Goal: Information Seeking & Learning: Check status

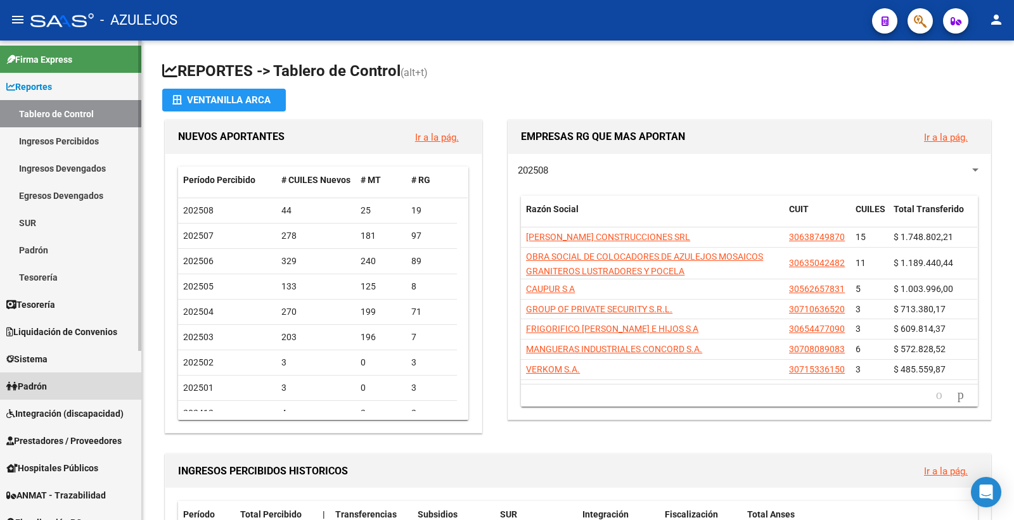
click at [38, 385] on span "Padrón" at bounding box center [26, 386] width 41 height 14
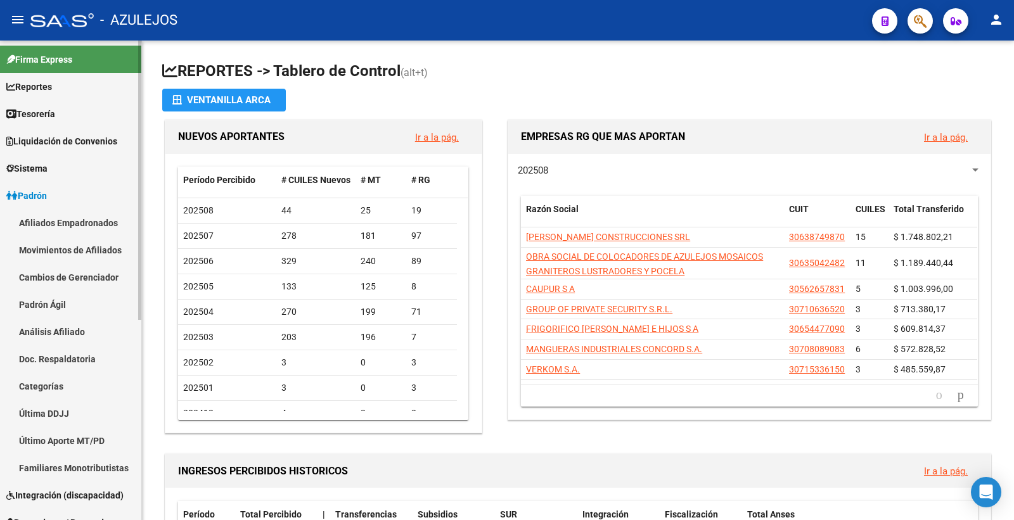
click at [47, 196] on span "Padrón" at bounding box center [26, 196] width 41 height 14
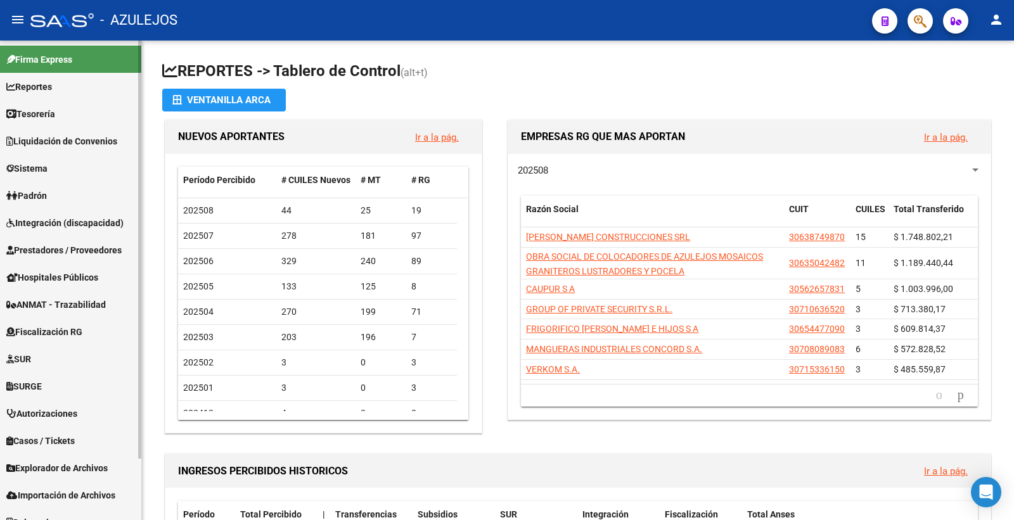
click at [75, 147] on span "Liquidación de Convenios" at bounding box center [61, 141] width 111 height 14
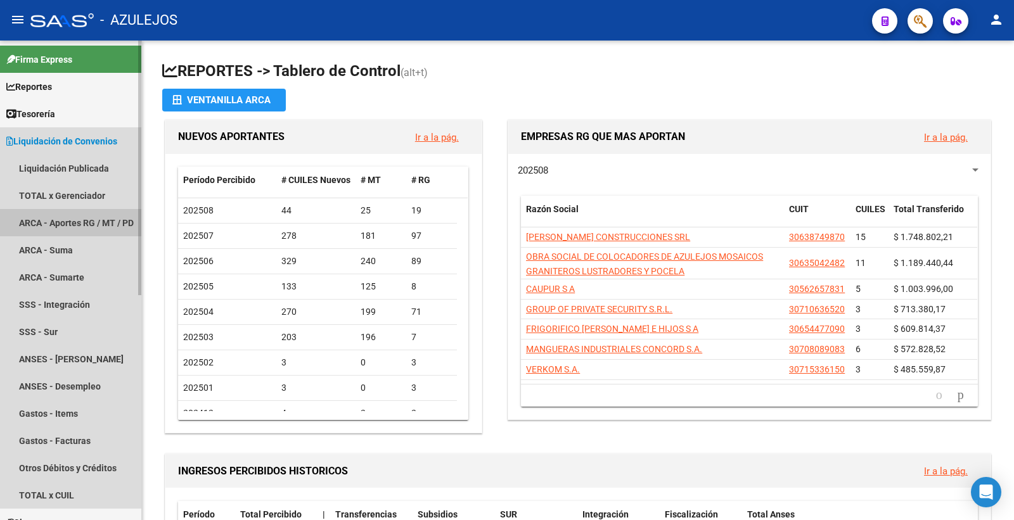
click at [86, 223] on link "ARCA - Aportes RG / MT / PD" at bounding box center [70, 222] width 141 height 27
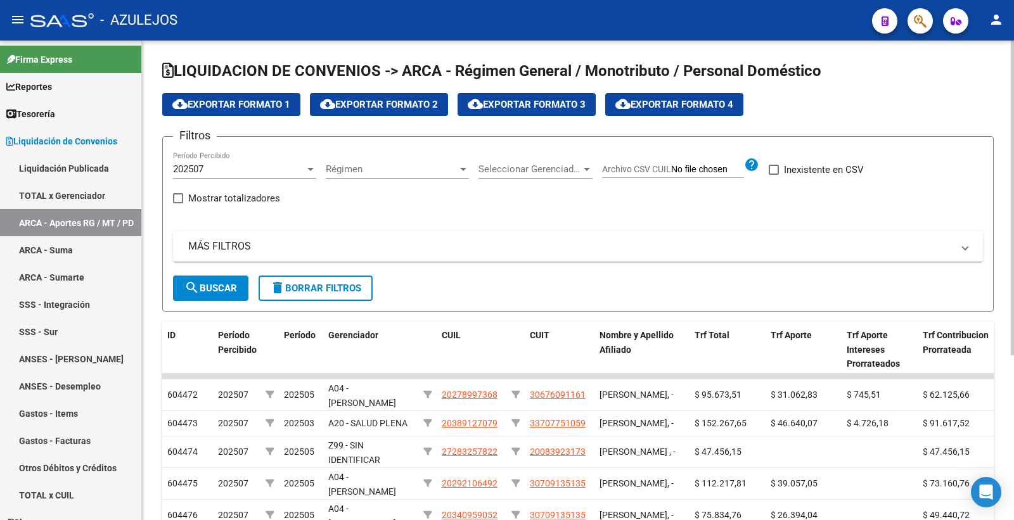
click at [466, 173] on div at bounding box center [462, 169] width 11 height 10
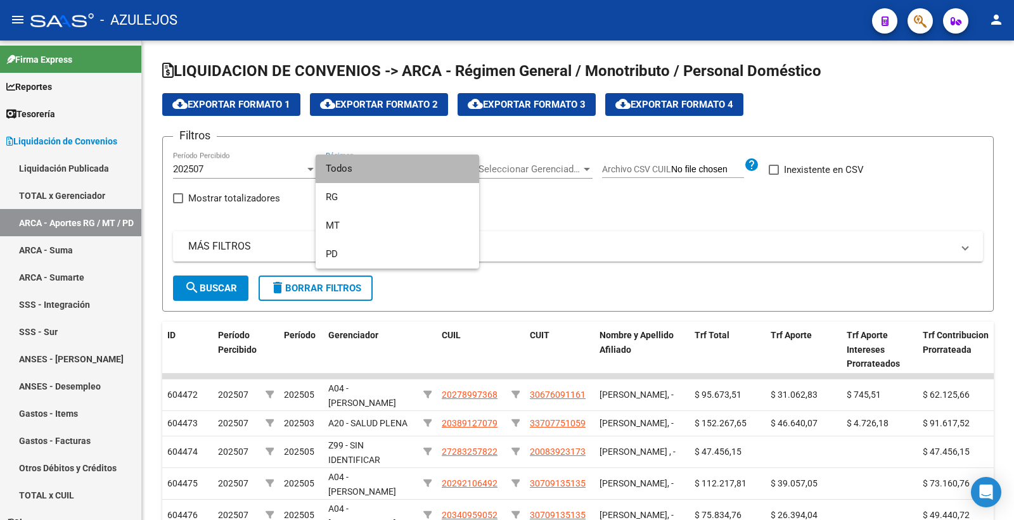
click at [462, 173] on span "Todos" at bounding box center [397, 169] width 143 height 29
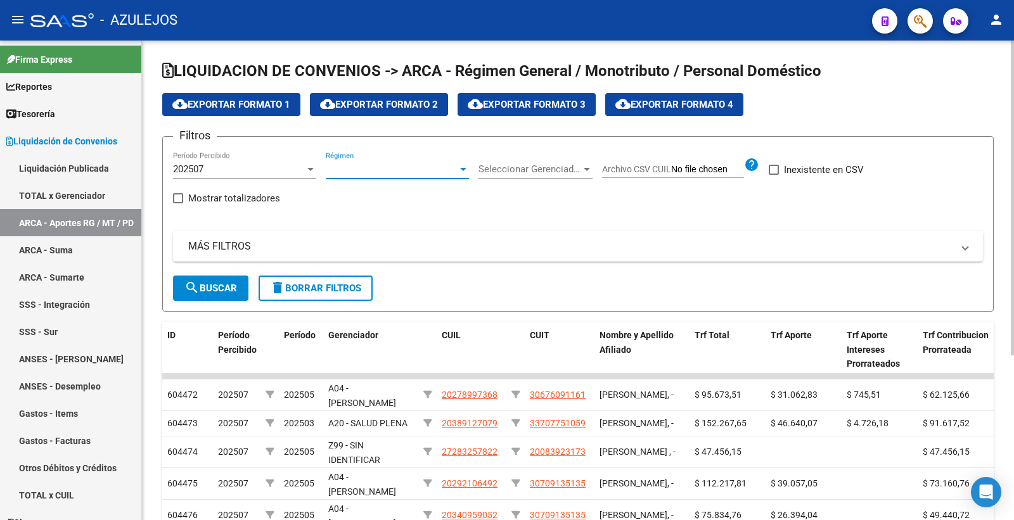
click at [521, 174] on span "Seleccionar Gerenciador" at bounding box center [529, 168] width 103 height 11
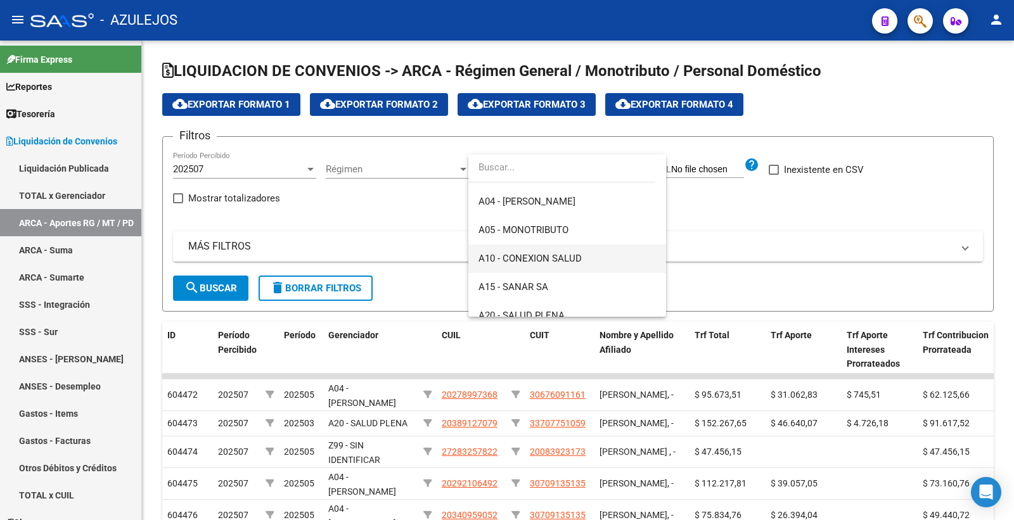
scroll to position [143, 0]
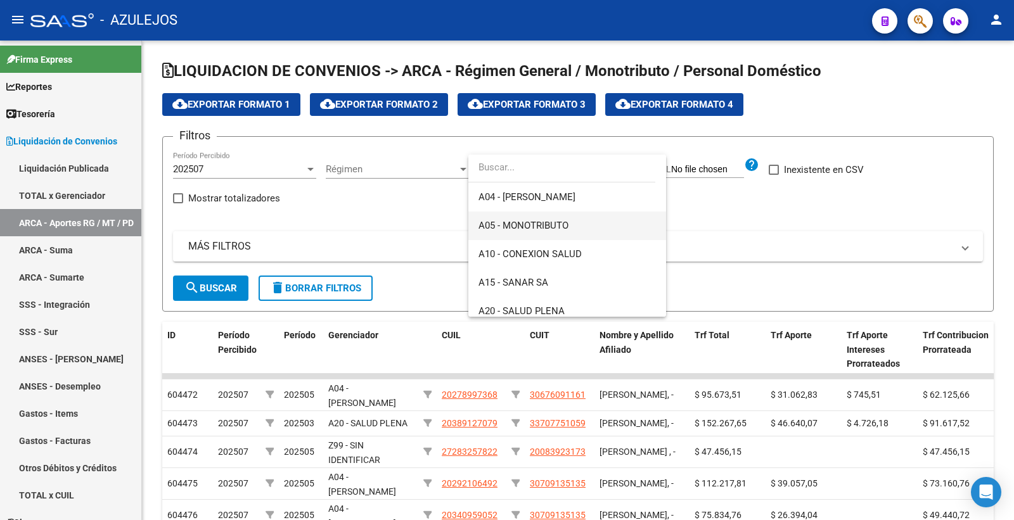
click at [587, 230] on span "A05 - MONOTRIBUTO" at bounding box center [566, 226] width 177 height 29
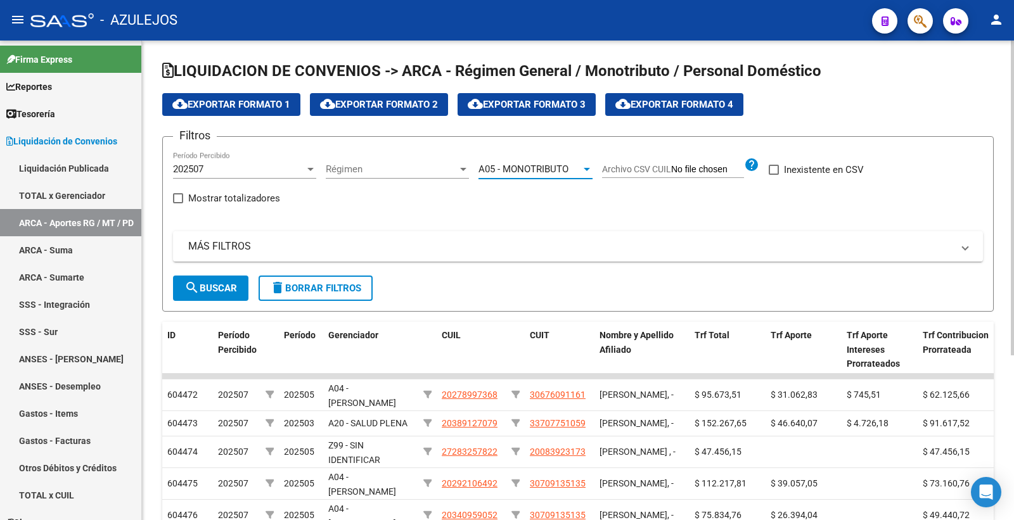
click at [179, 199] on span at bounding box center [178, 198] width 10 height 10
click at [178, 203] on input "Mostrar totalizadores" at bounding box center [177, 203] width 1 height 1
checkbox input "true"
click at [218, 288] on span "search Buscar" at bounding box center [210, 288] width 53 height 11
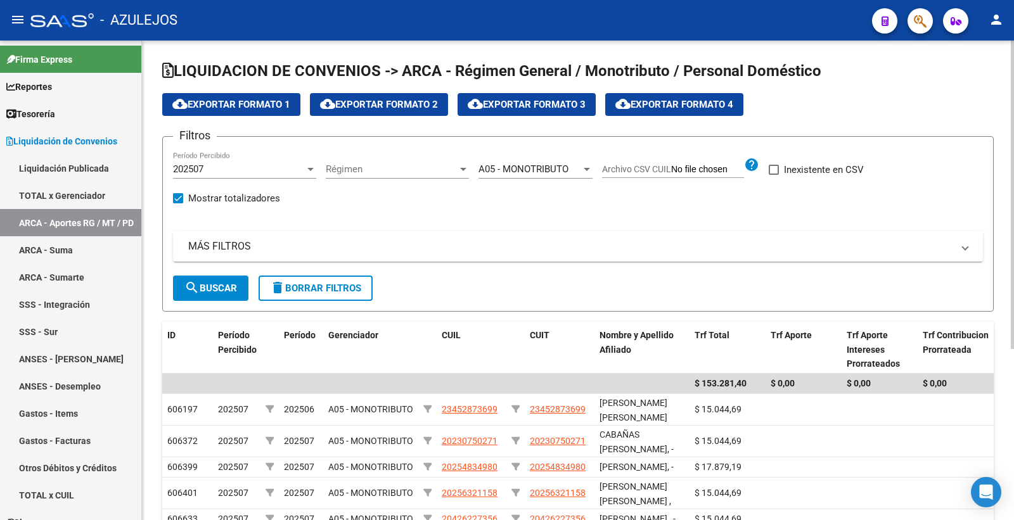
click at [252, 106] on span "cloud_download Exportar Formato 1" at bounding box center [231, 104] width 118 height 11
click at [587, 167] on div at bounding box center [586, 169] width 11 height 10
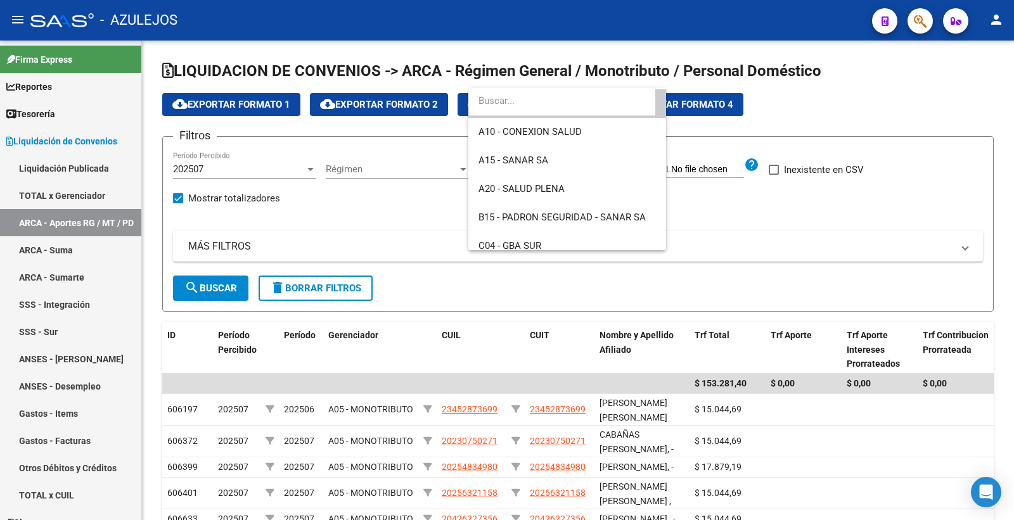
scroll to position [236, 0]
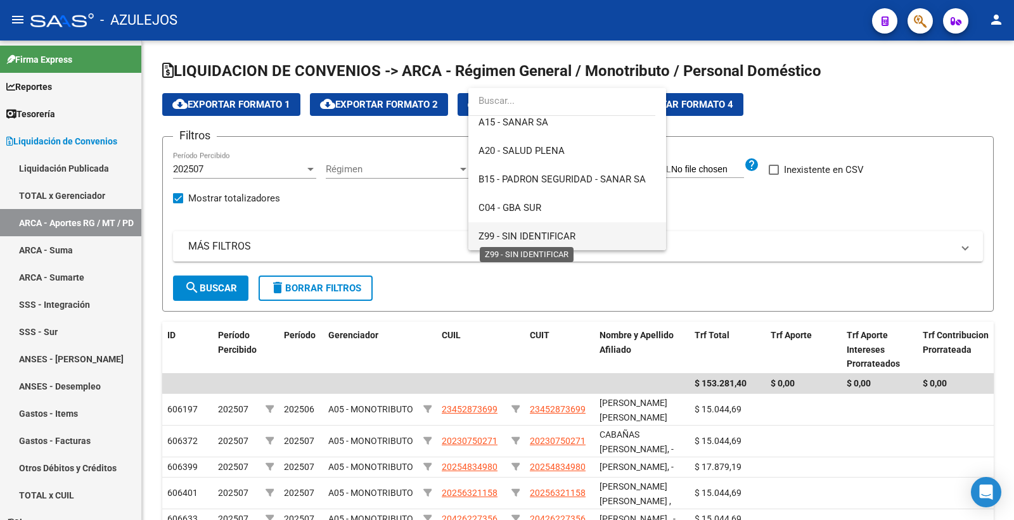
click at [565, 236] on span "Z99 - SIN IDENTIFICAR" at bounding box center [526, 236] width 97 height 11
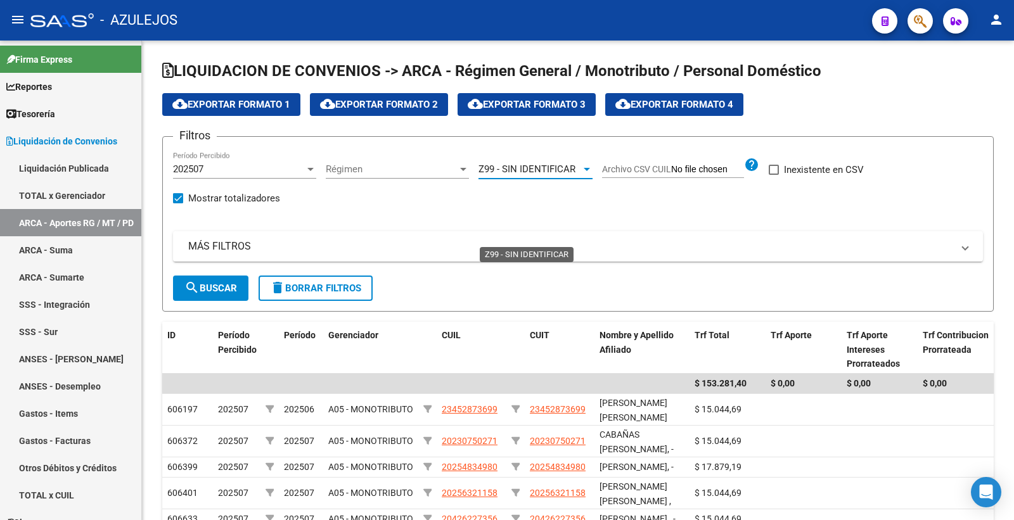
scroll to position [237, 0]
click at [199, 286] on span "search Buscar" at bounding box center [210, 288] width 53 height 11
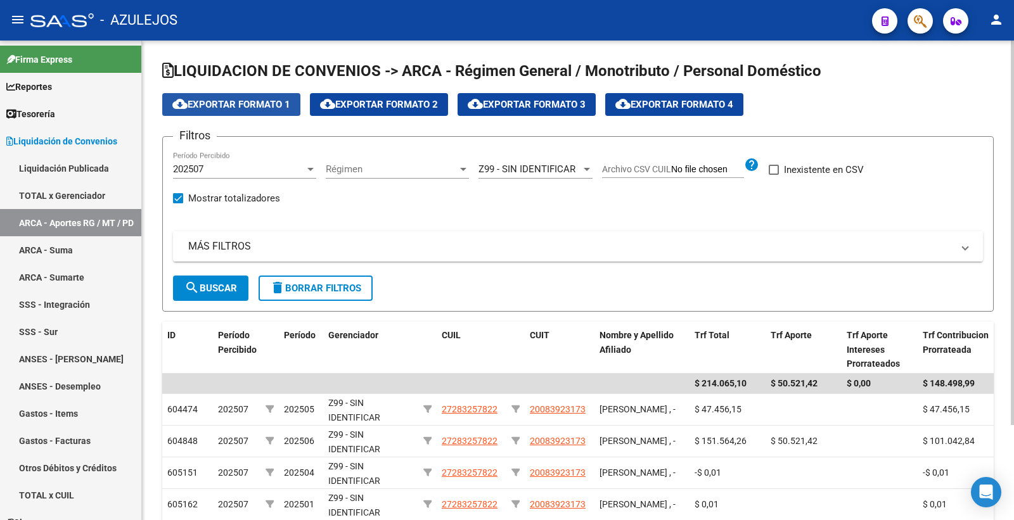
click at [264, 105] on span "cloud_download Exportar Formato 1" at bounding box center [231, 104] width 118 height 11
click at [587, 169] on div at bounding box center [586, 169] width 6 height 3
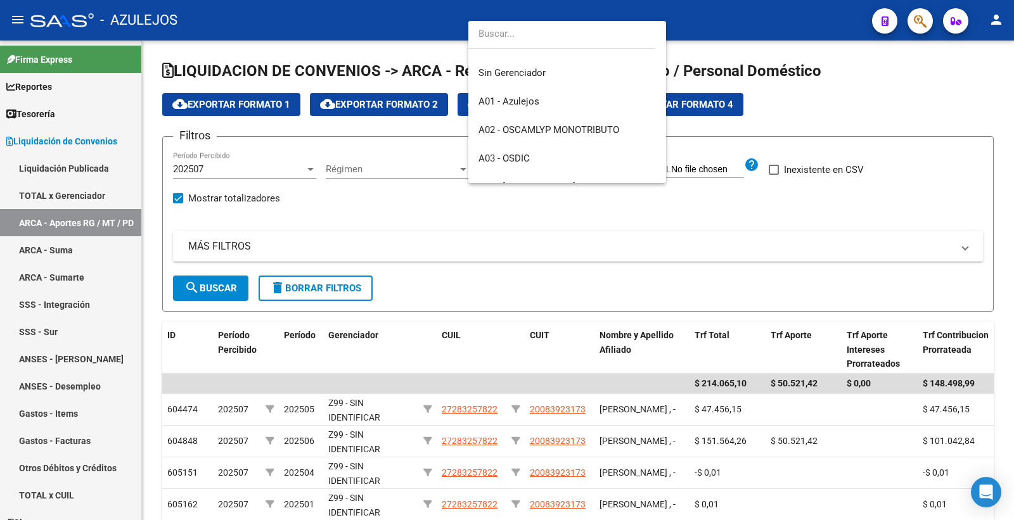
scroll to position [0, 0]
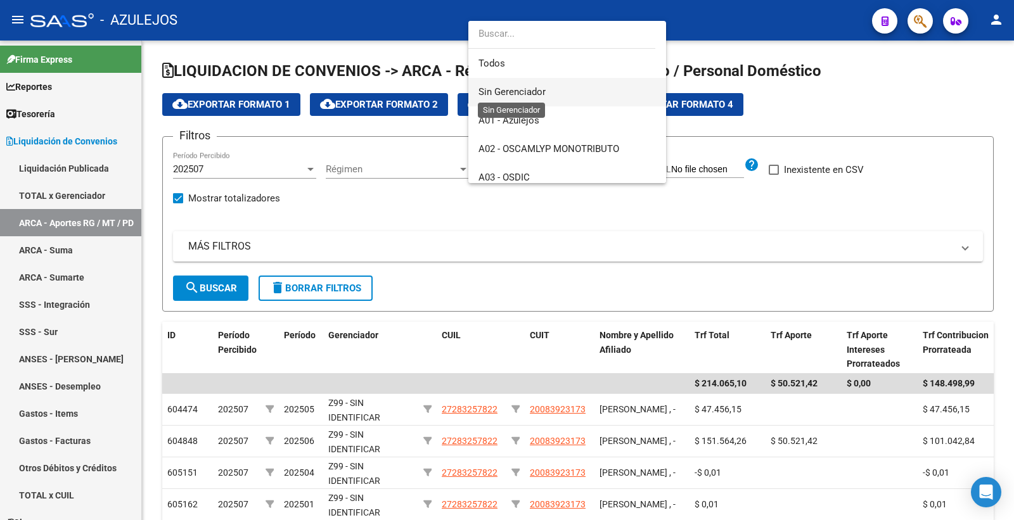
click at [535, 89] on span "Sin Gerenciador" at bounding box center [511, 91] width 67 height 11
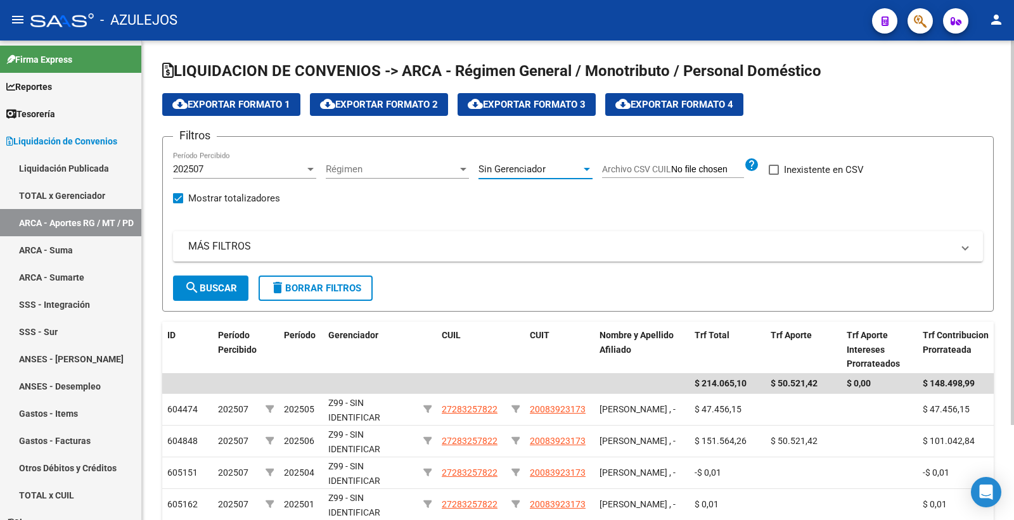
click at [203, 290] on span "search Buscar" at bounding box center [210, 288] width 53 height 11
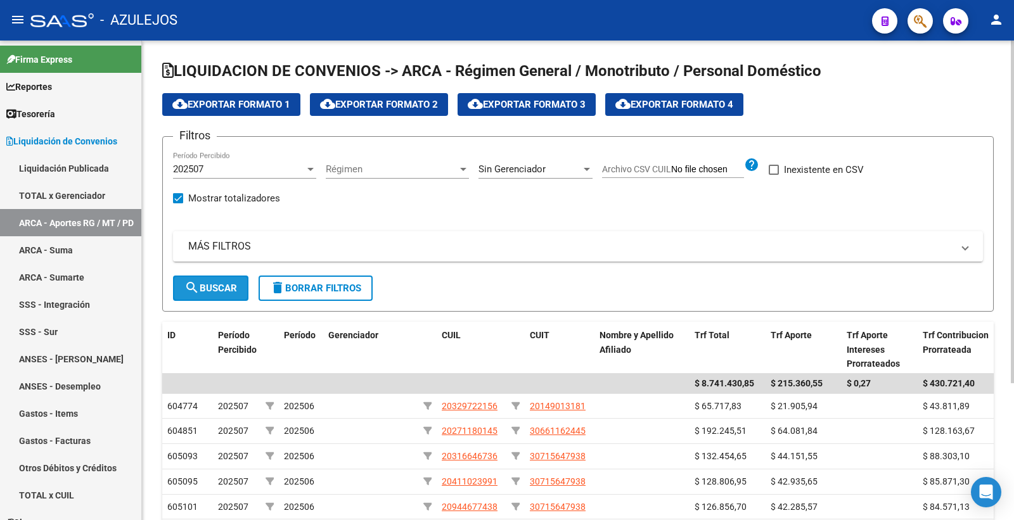
click at [203, 290] on span "search Buscar" at bounding box center [210, 288] width 53 height 11
click at [216, 99] on span "cloud_download Exportar Formato 1" at bounding box center [231, 104] width 118 height 11
click at [433, 208] on div "Filtros 202507 Período Percibido Régimen Régimen Sin Gerenciador Seleccionar Ge…" at bounding box center [578, 211] width 810 height 129
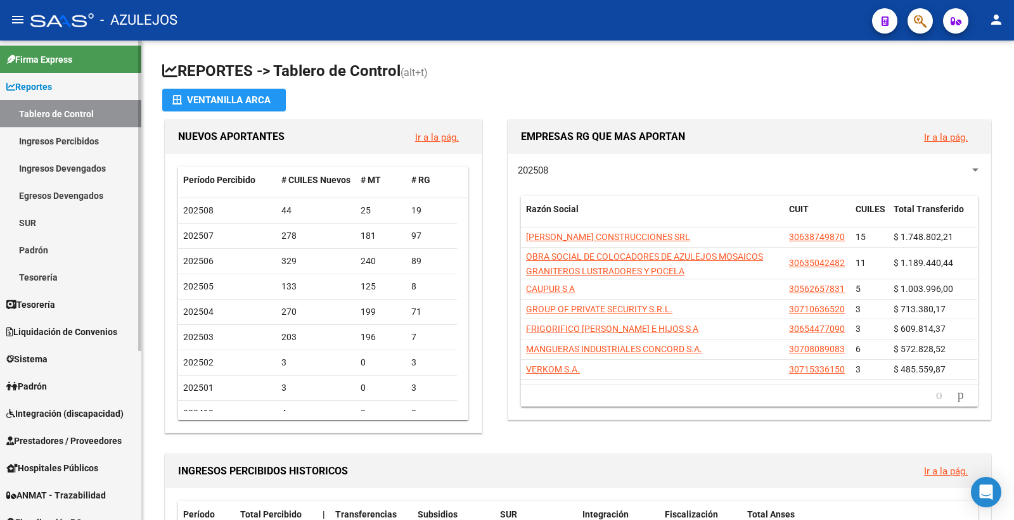
click at [47, 386] on span "Padrón" at bounding box center [26, 386] width 41 height 14
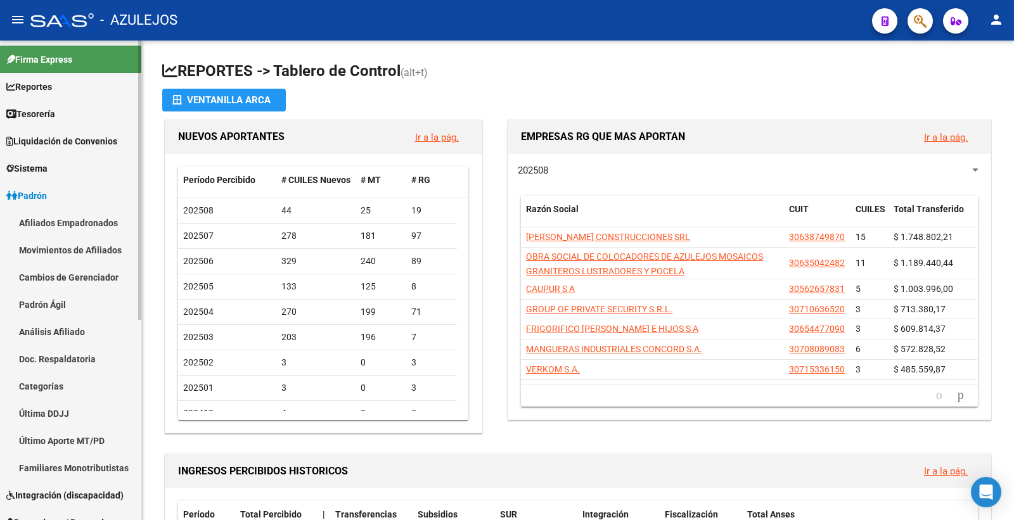
click at [72, 333] on link "Análisis Afiliado" at bounding box center [70, 331] width 141 height 27
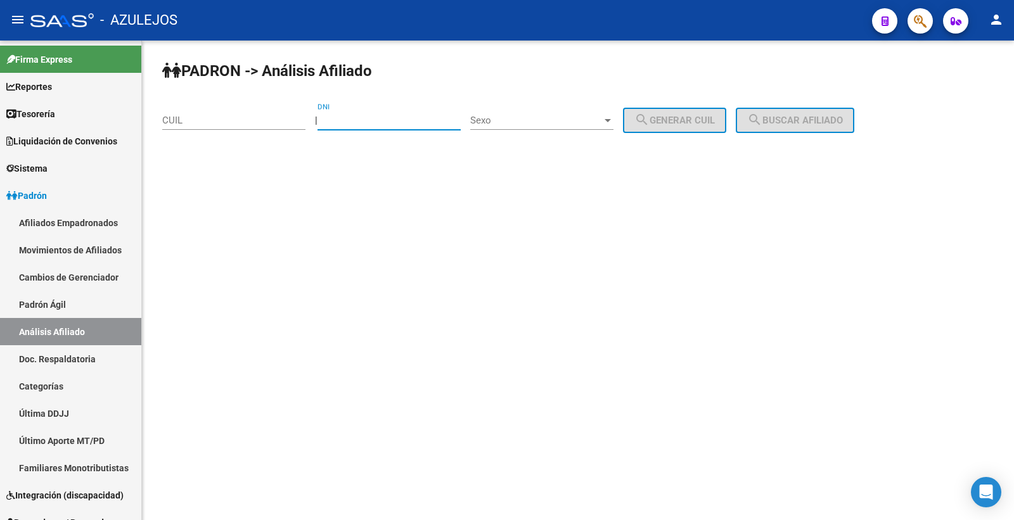
click at [370, 124] on input "DNI" at bounding box center [388, 120] width 143 height 11
type input "42352518"
click at [558, 117] on span "Sexo" at bounding box center [536, 120] width 132 height 11
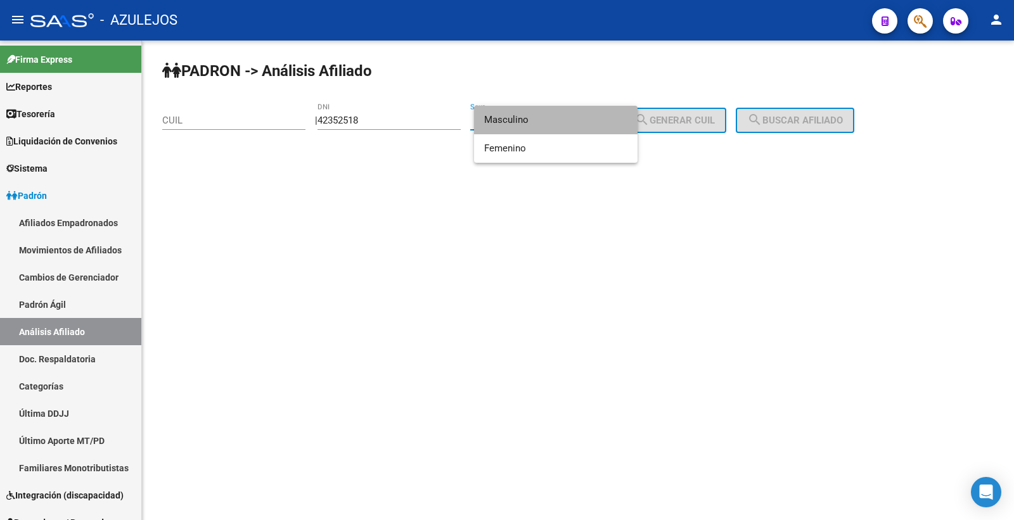
drag, startPoint x: 545, startPoint y: 128, endPoint x: 613, endPoint y: 127, distance: 67.8
click at [545, 127] on span "Masculino" at bounding box center [555, 120] width 143 height 29
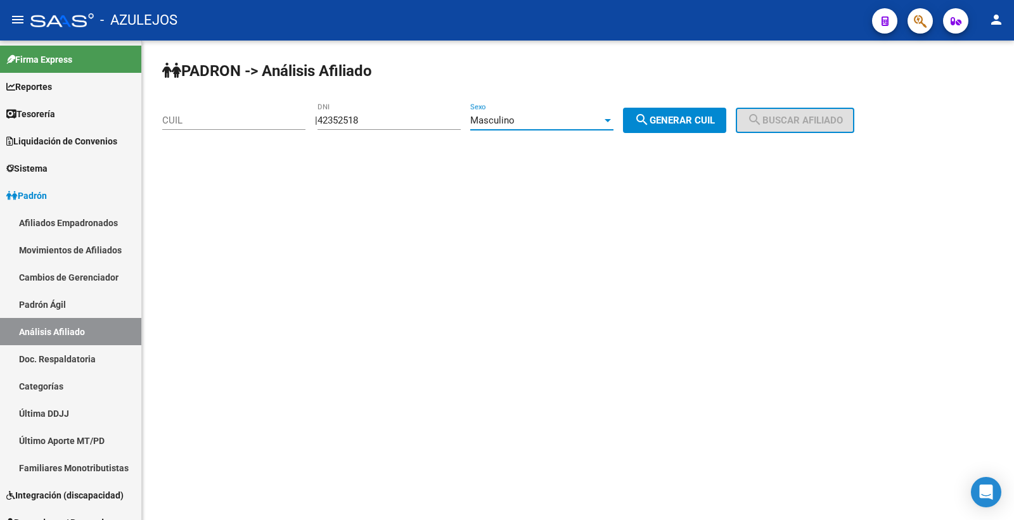
drag, startPoint x: 691, startPoint y: 121, endPoint x: 706, endPoint y: 121, distance: 14.6
click at [699, 121] on span "search Generar CUIL" at bounding box center [674, 120] width 80 height 11
type input "20-42352518-6"
click at [777, 121] on span "search Buscar afiliado" at bounding box center [795, 120] width 96 height 11
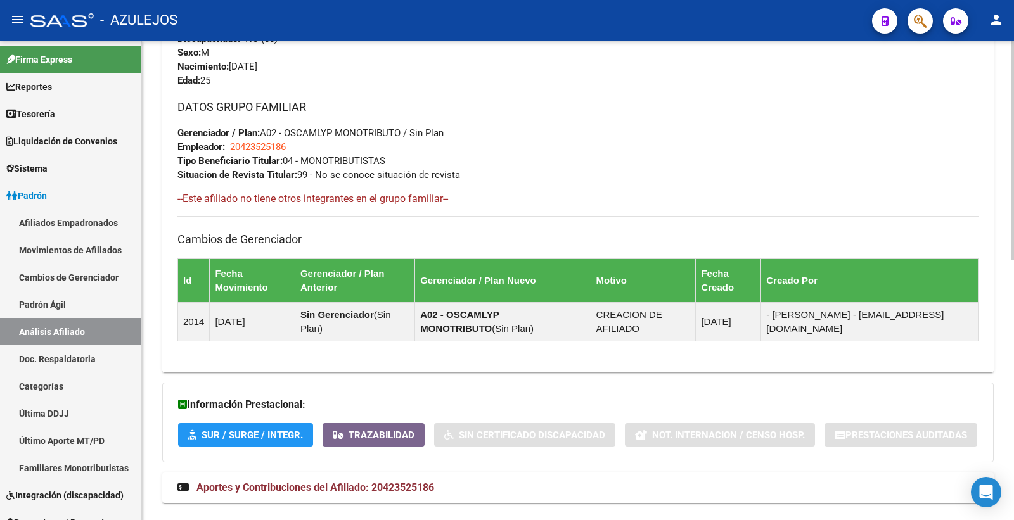
scroll to position [566, 0]
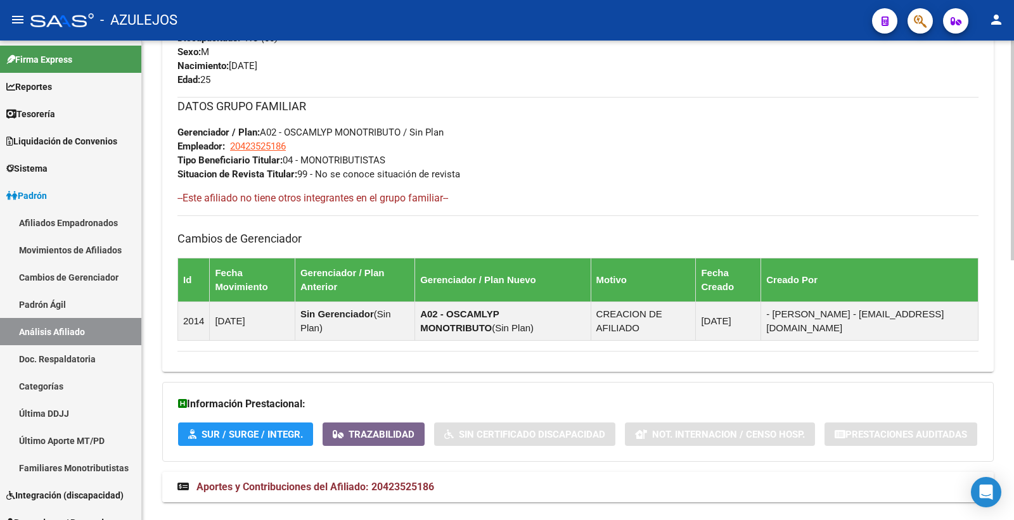
click at [438, 480] on mat-panel-title "Aportes y Contribuciones del Afiliado: 20423525186" at bounding box center [570, 487] width 786 height 14
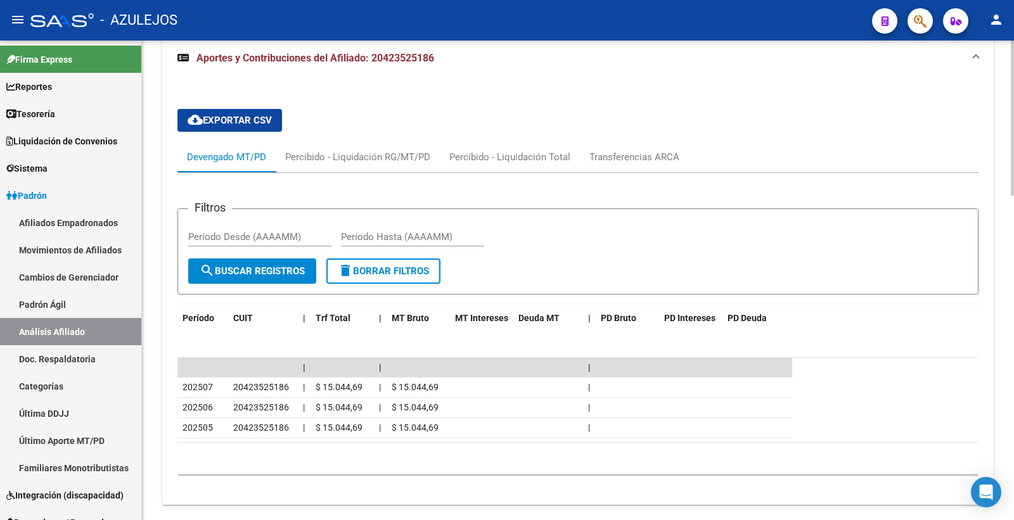
scroll to position [1002, 0]
